Goal: Navigation & Orientation: Find specific page/section

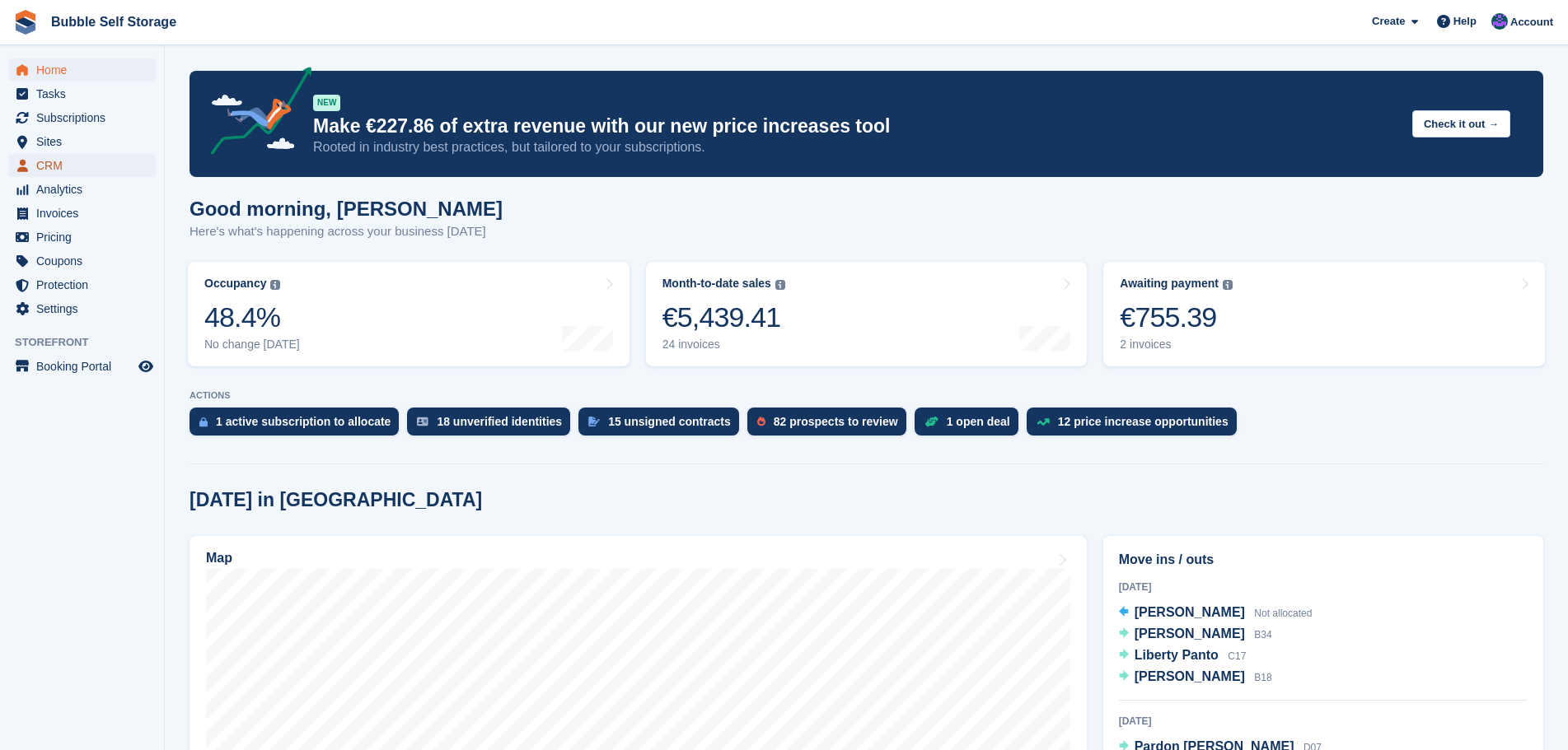
click at [72, 158] on span "CRM" at bounding box center [86, 165] width 98 height 23
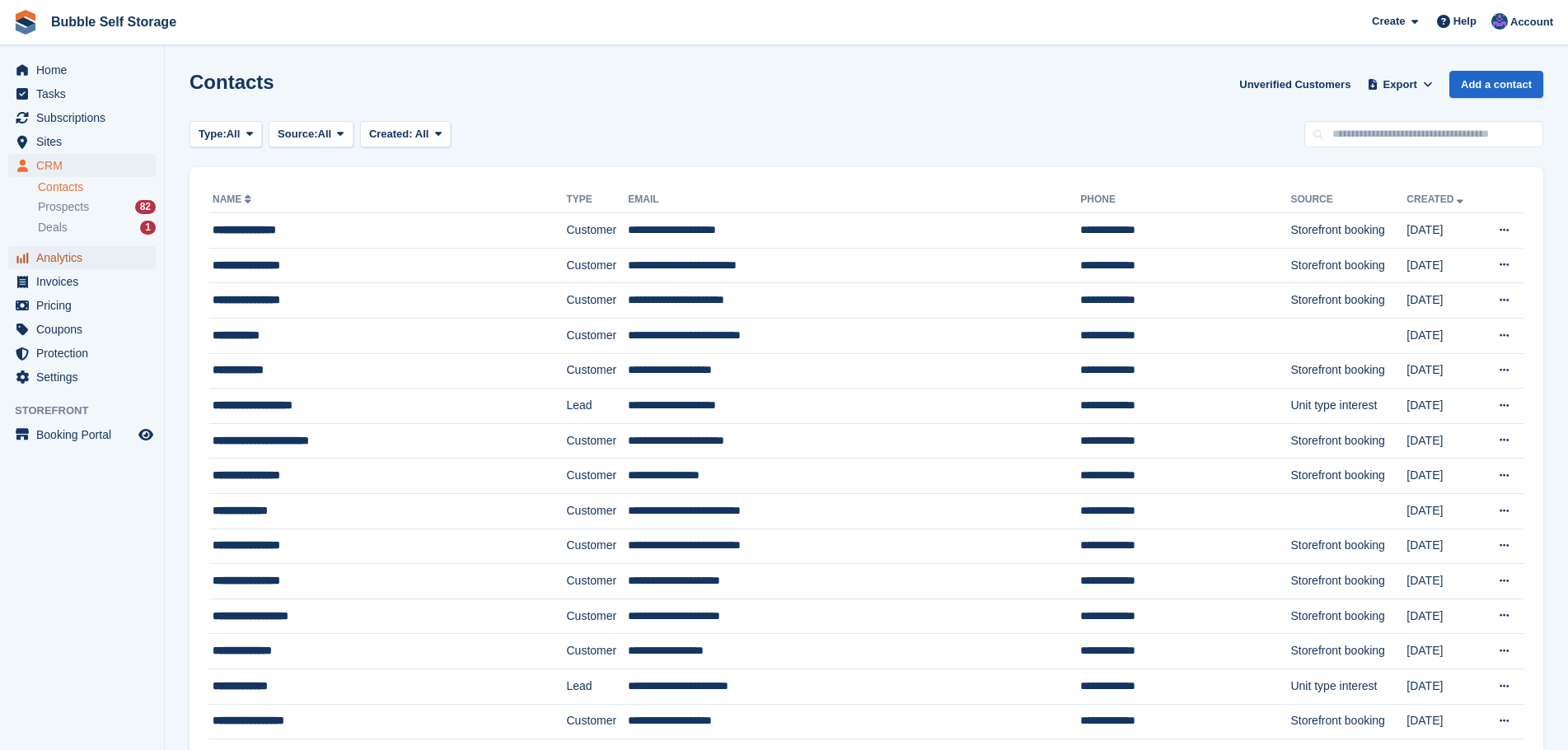
click at [52, 259] on span "Analytics" at bounding box center [86, 257] width 98 height 23
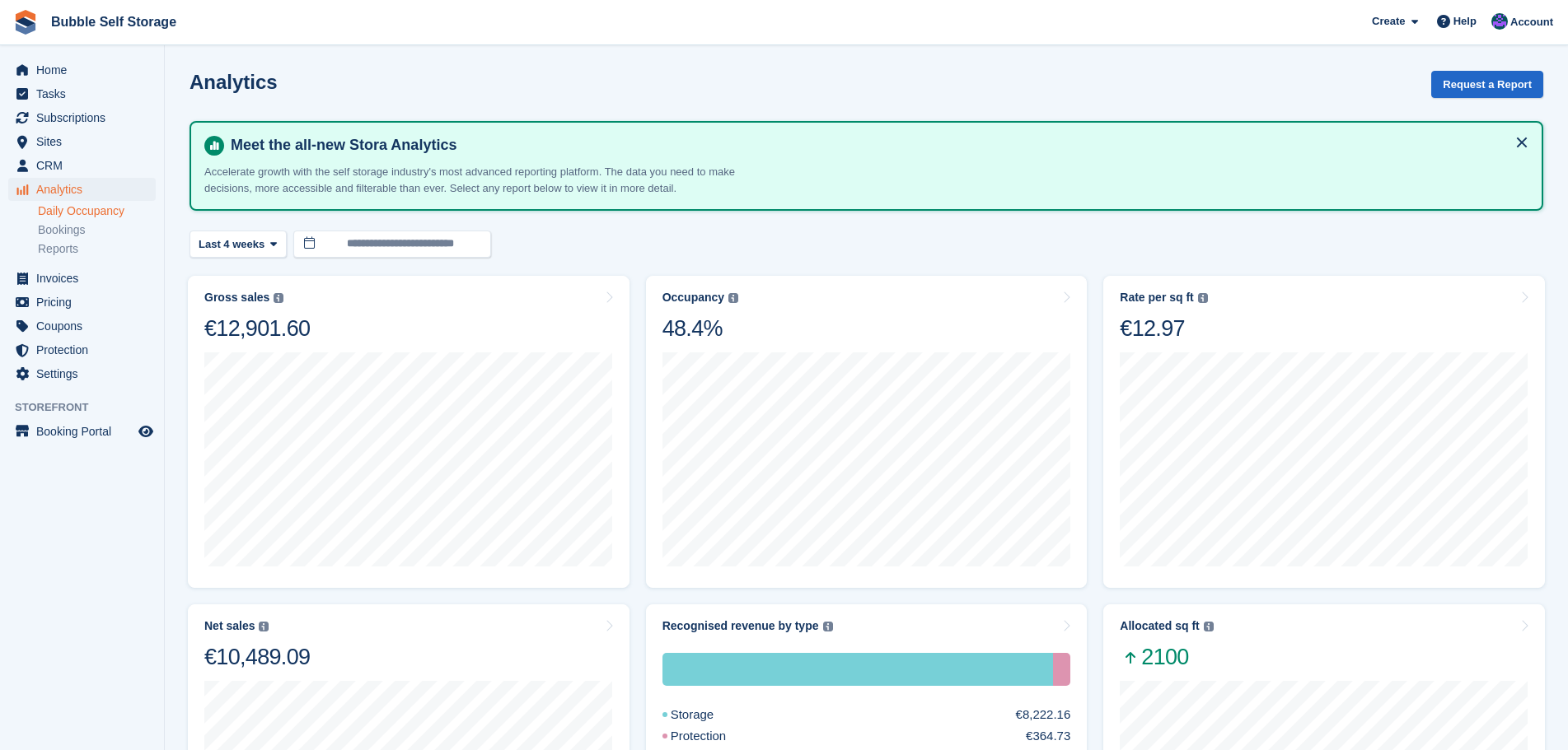
click at [101, 206] on link "Daily Occupancy" at bounding box center [97, 211] width 118 height 15
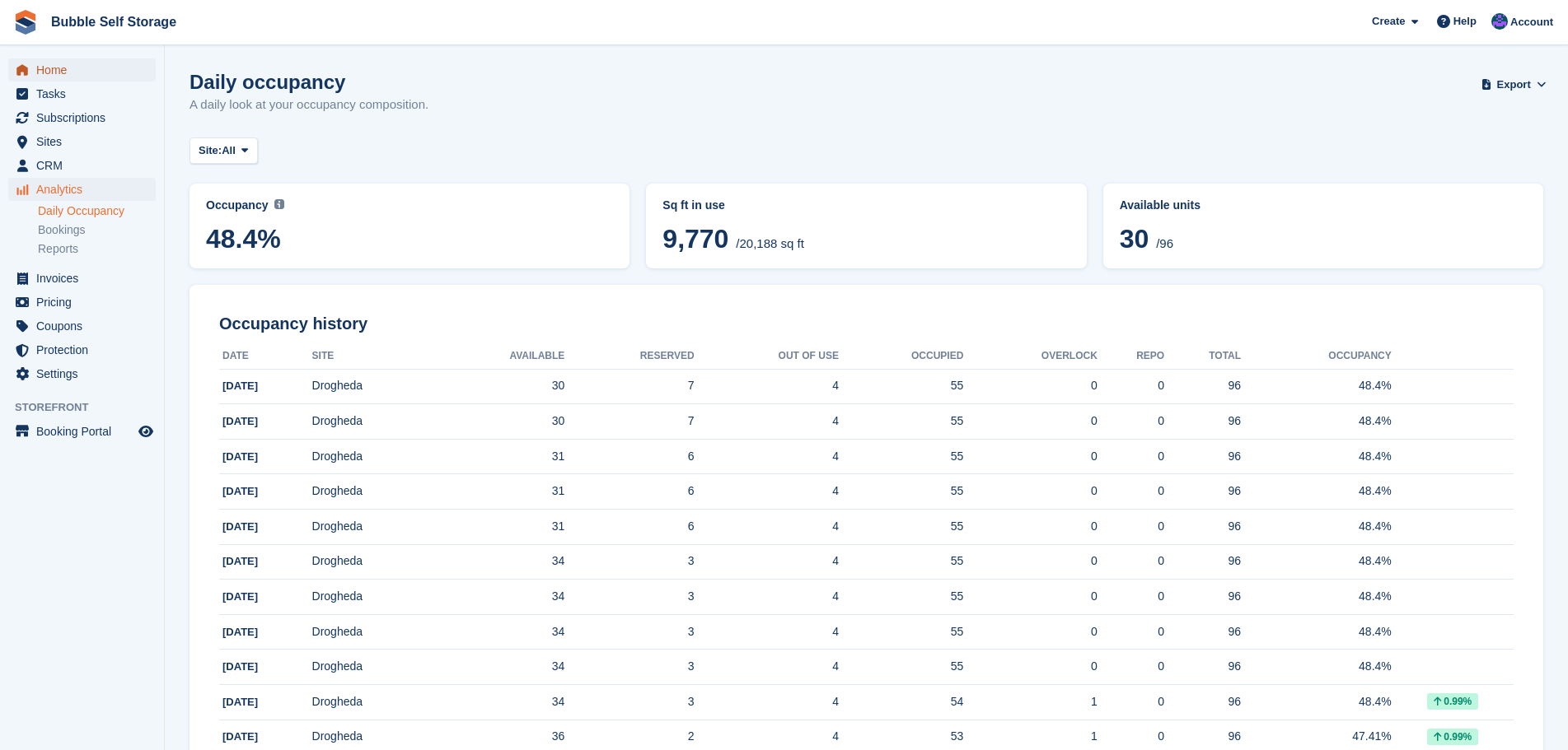
click at [57, 61] on span "Home" at bounding box center [86, 69] width 98 height 23
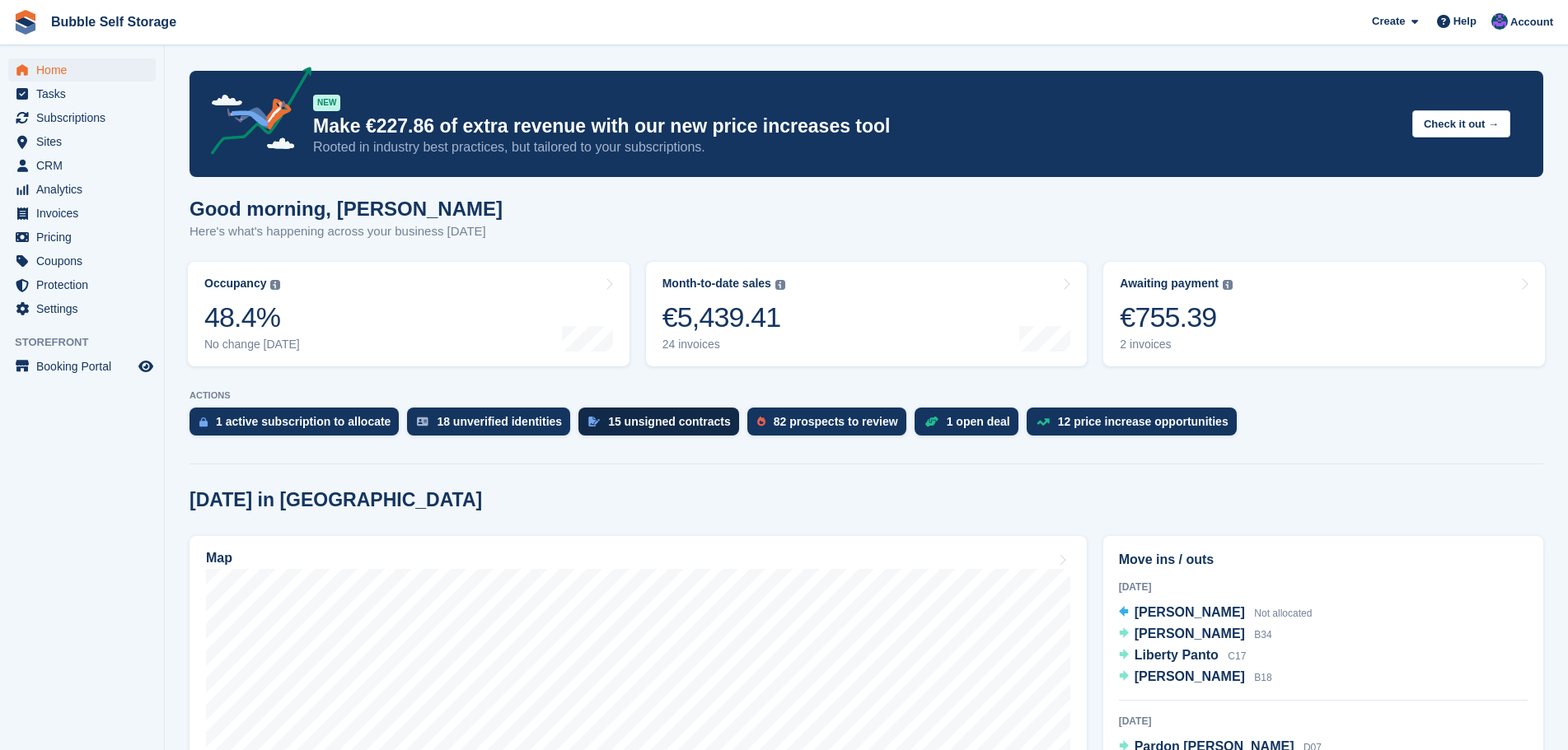
click at [611, 422] on div "15 unsigned contracts" at bounding box center [669, 422] width 123 height 13
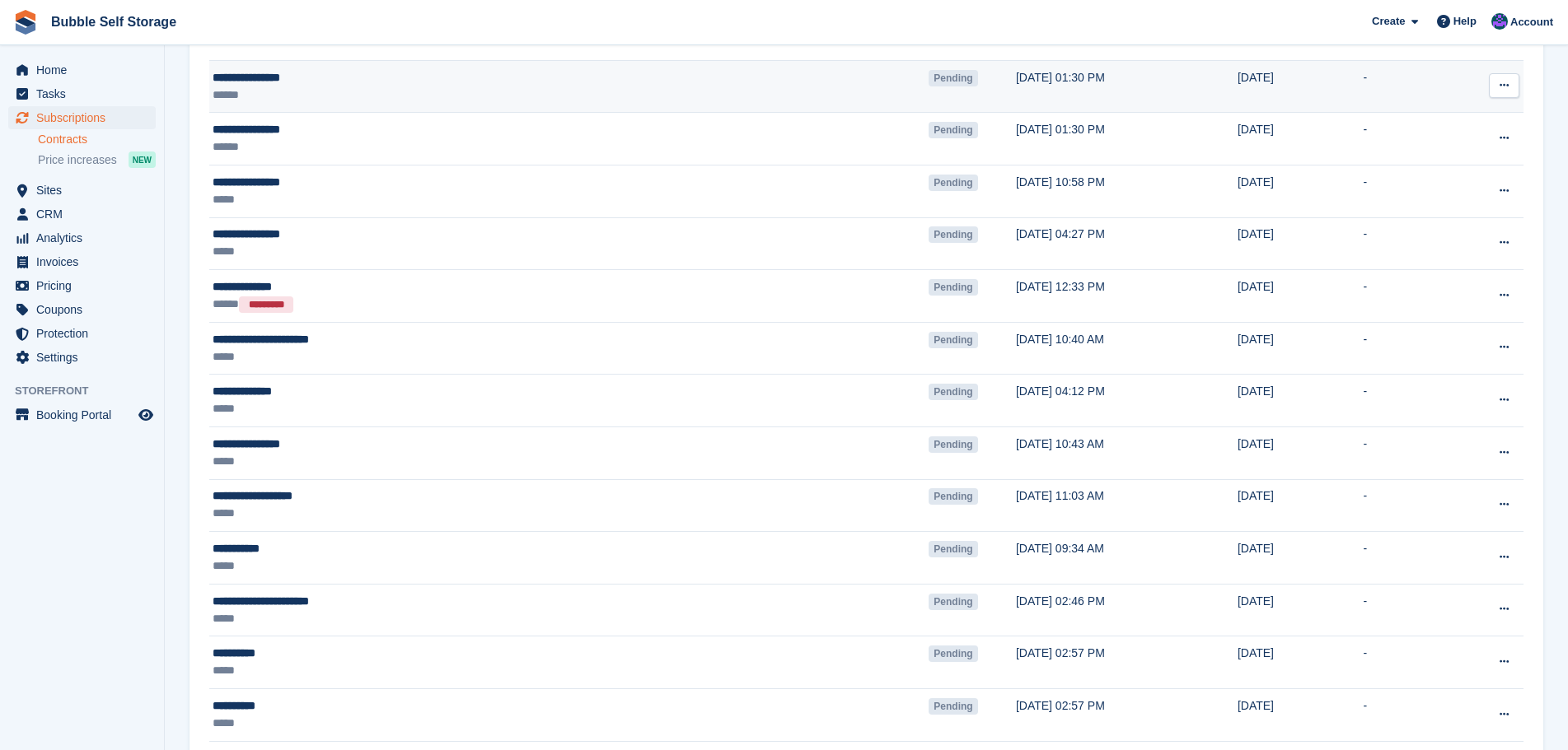
scroll to position [494, 0]
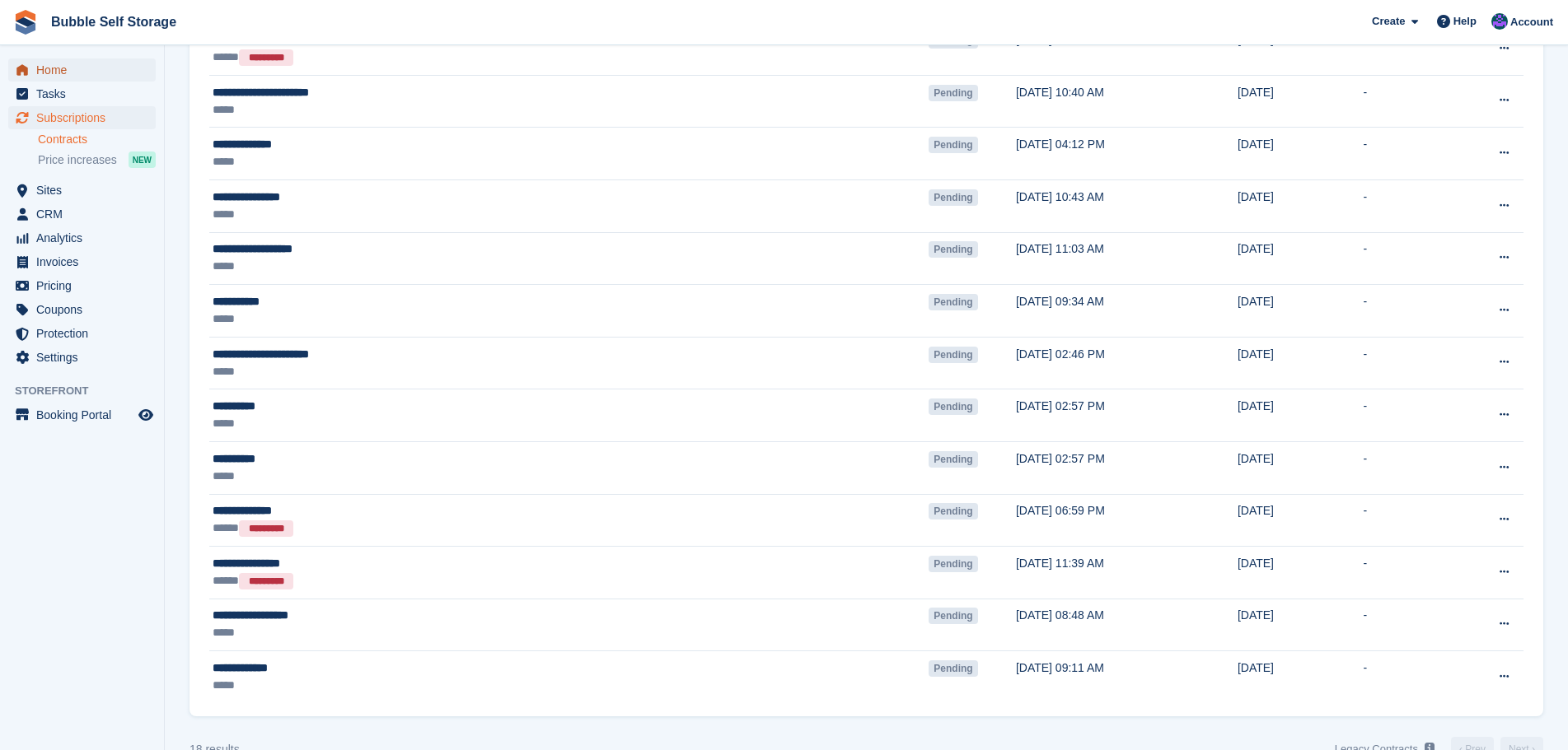
click at [80, 79] on span "Home" at bounding box center [86, 69] width 98 height 23
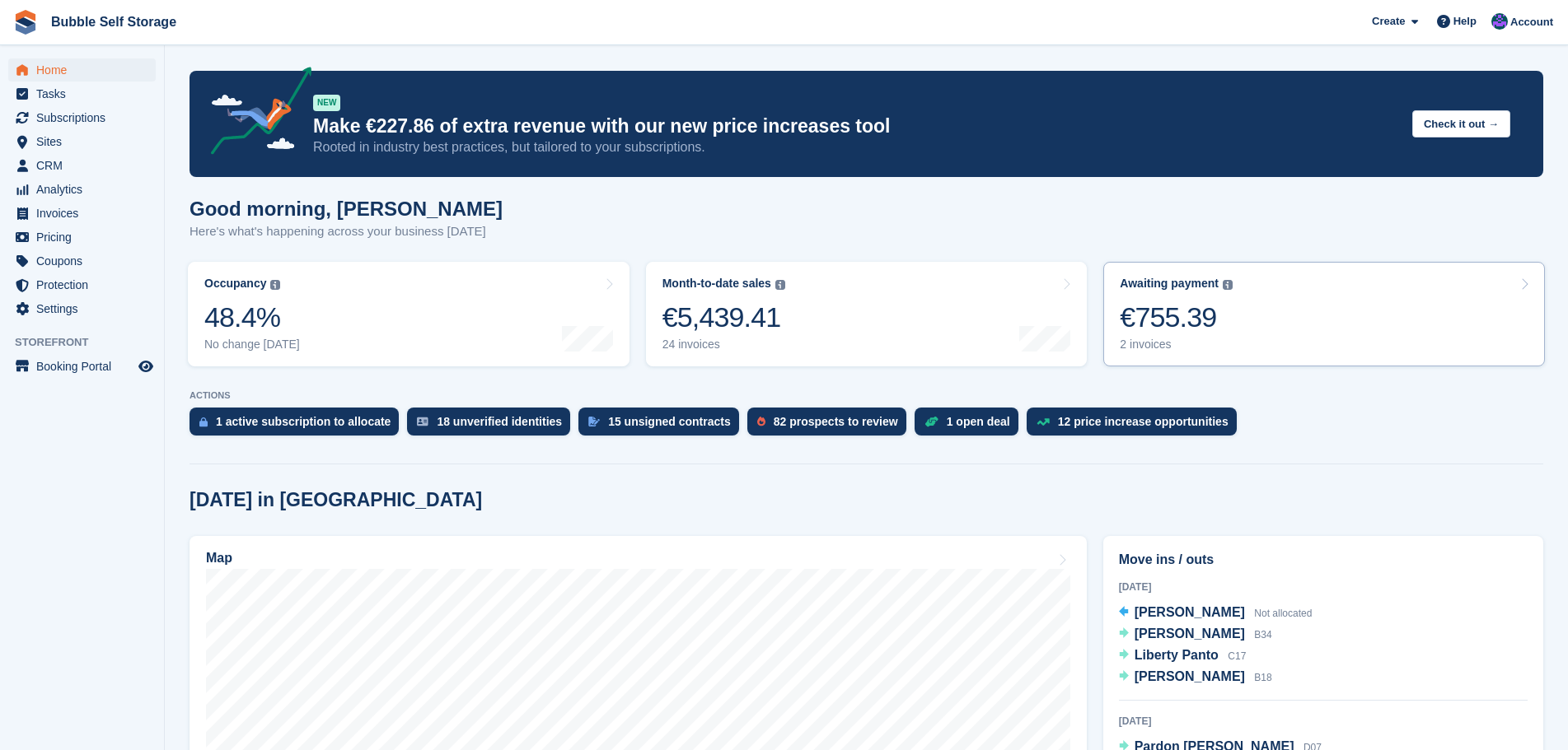
click at [1165, 321] on div "€755.39" at bounding box center [1176, 317] width 113 height 34
